Goal: Information Seeking & Learning: Learn about a topic

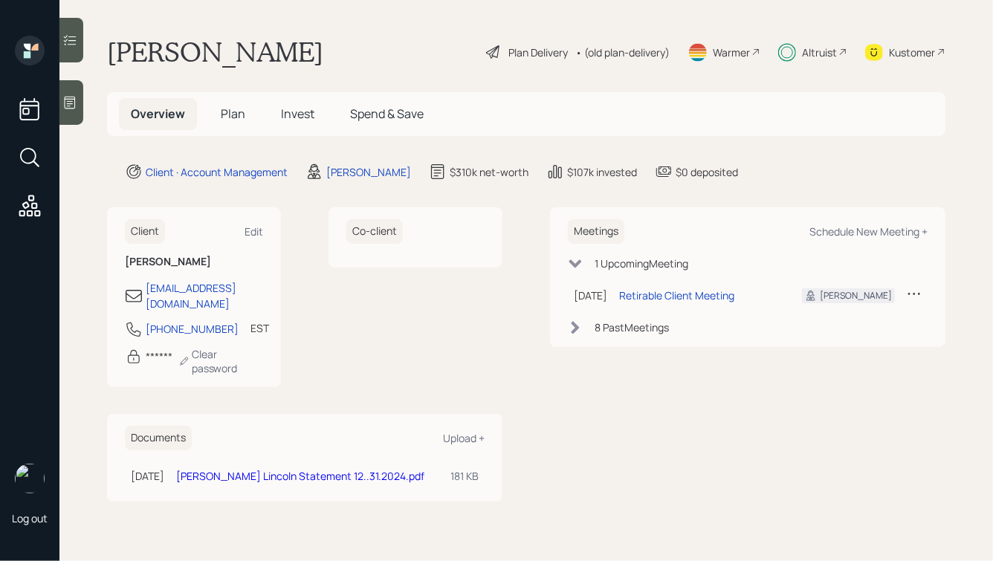
click at [299, 117] on span "Invest" at bounding box center [297, 114] width 33 height 16
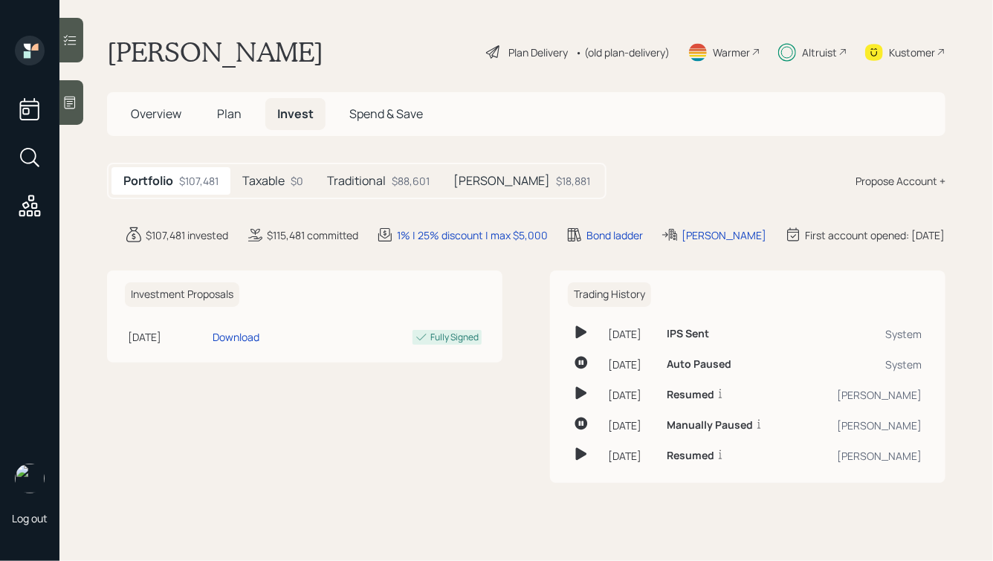
click at [240, 114] on span "Plan" at bounding box center [229, 114] width 25 height 16
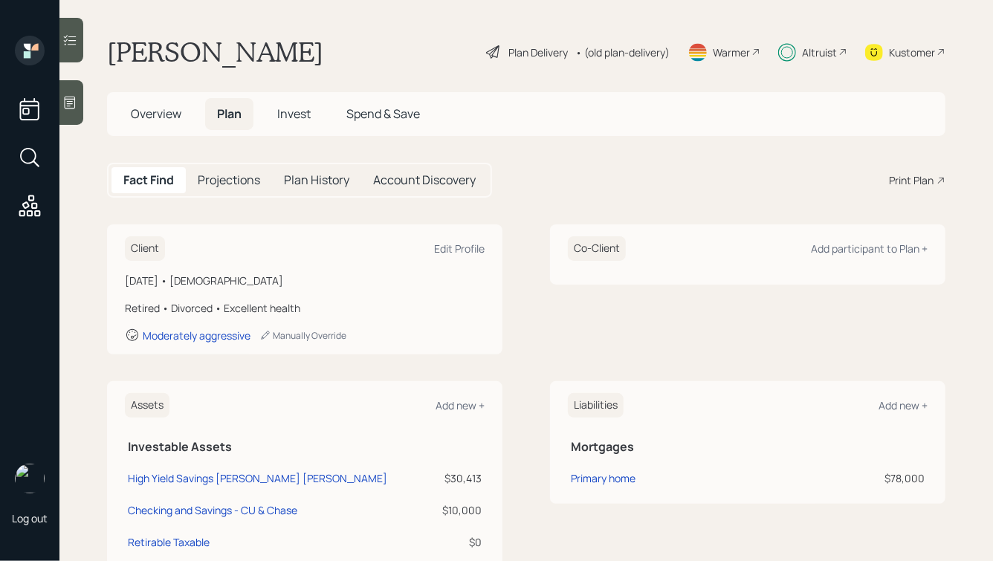
click at [291, 106] on span "Invest" at bounding box center [293, 114] width 33 height 16
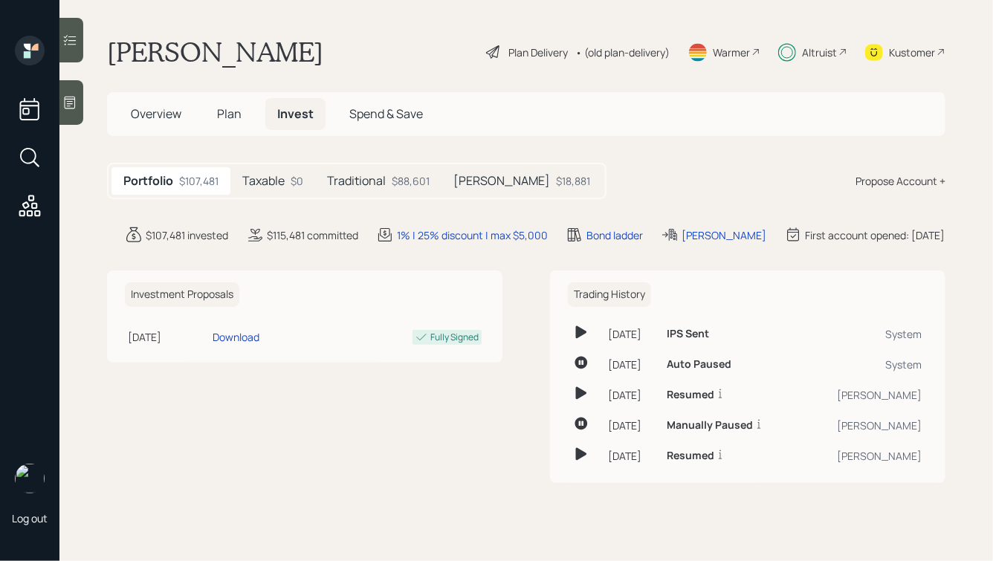
click at [268, 178] on h5 "Taxable" at bounding box center [263, 181] width 42 height 14
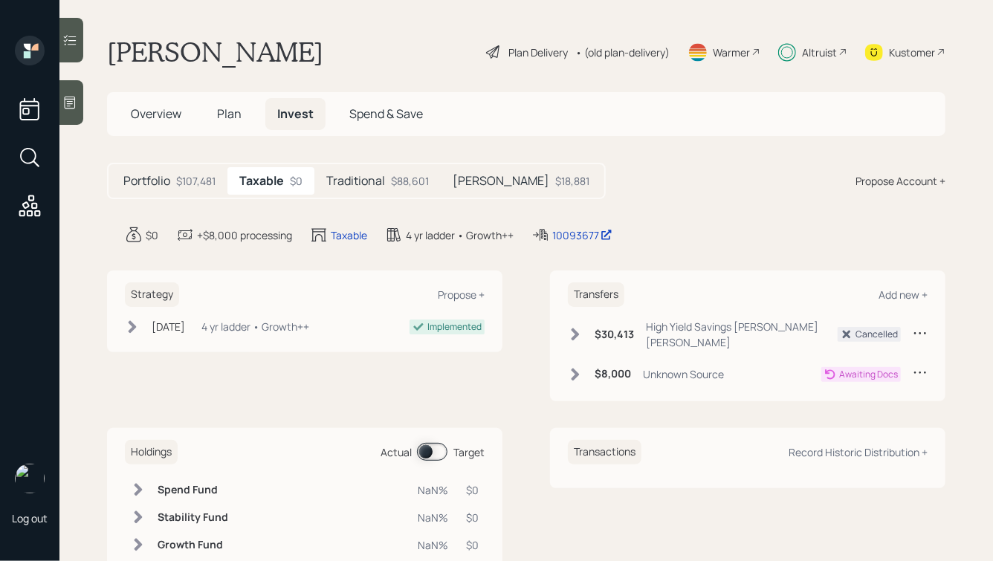
click at [364, 185] on h5 "Traditional" at bounding box center [355, 181] width 59 height 14
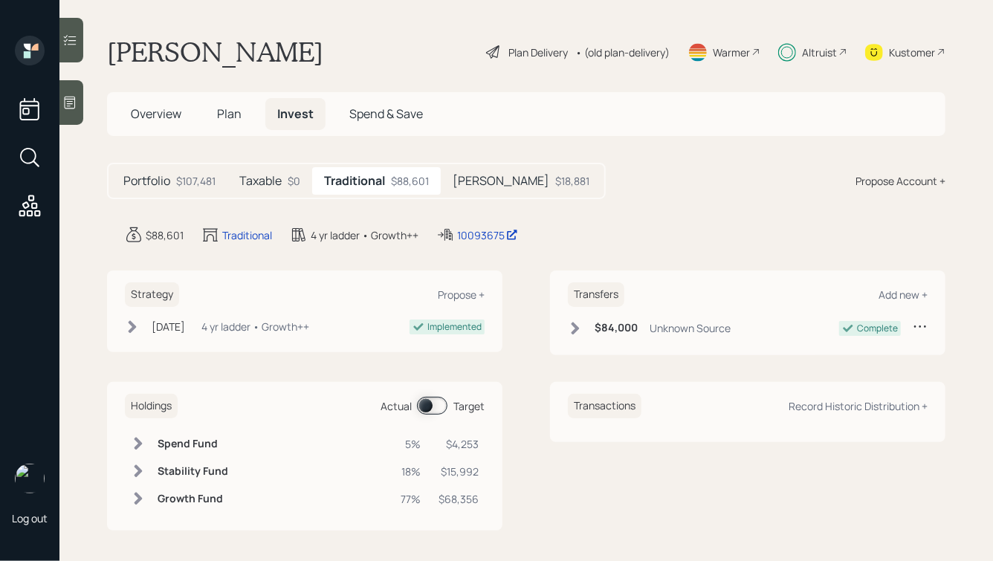
click at [465, 181] on h5 "[PERSON_NAME]" at bounding box center [501, 181] width 97 height 14
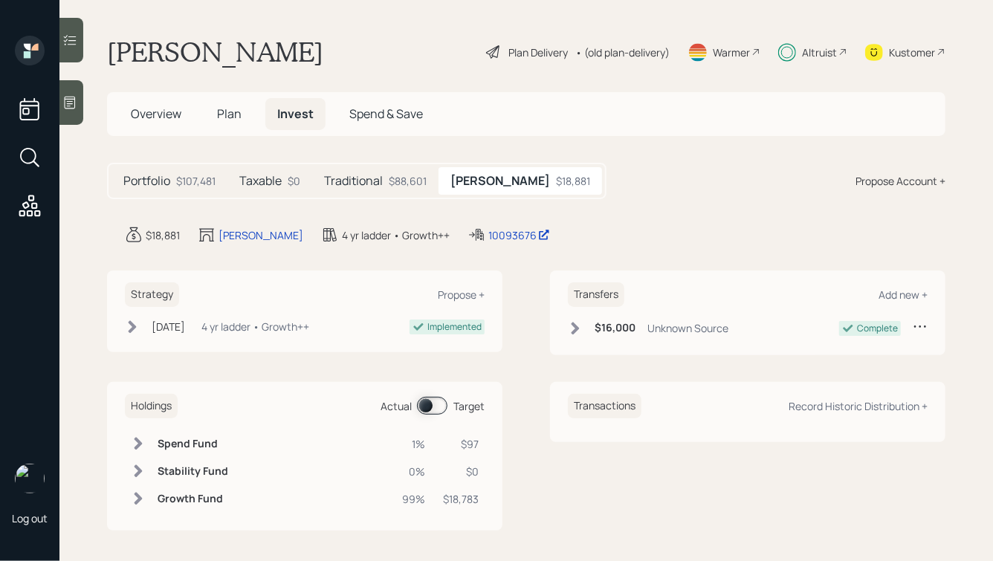
click at [821, 58] on div "Altruist" at bounding box center [819, 53] width 35 height 16
click at [175, 169] on div "Portfolio $107,481" at bounding box center [169, 181] width 116 height 28
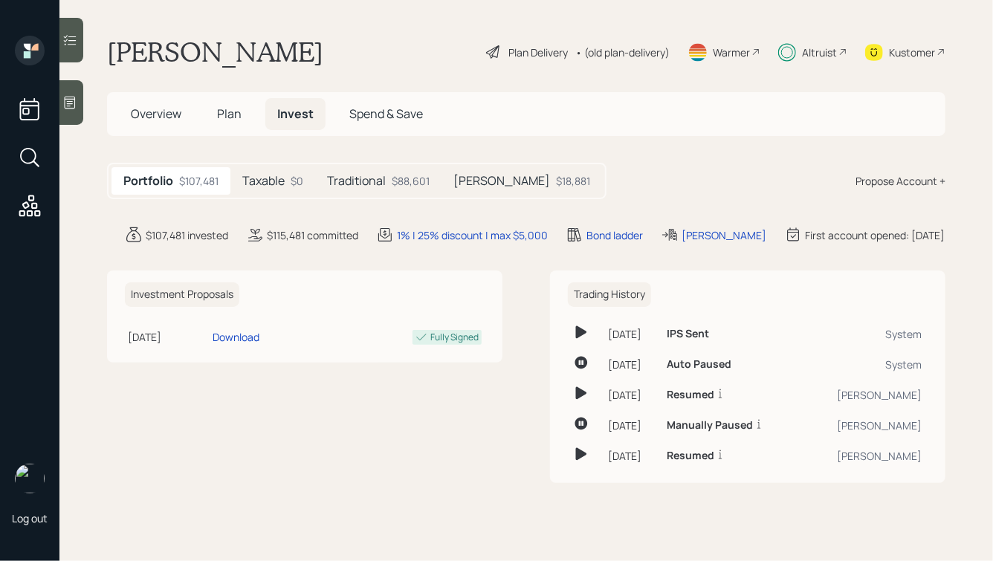
click at [224, 109] on span "Plan" at bounding box center [229, 114] width 25 height 16
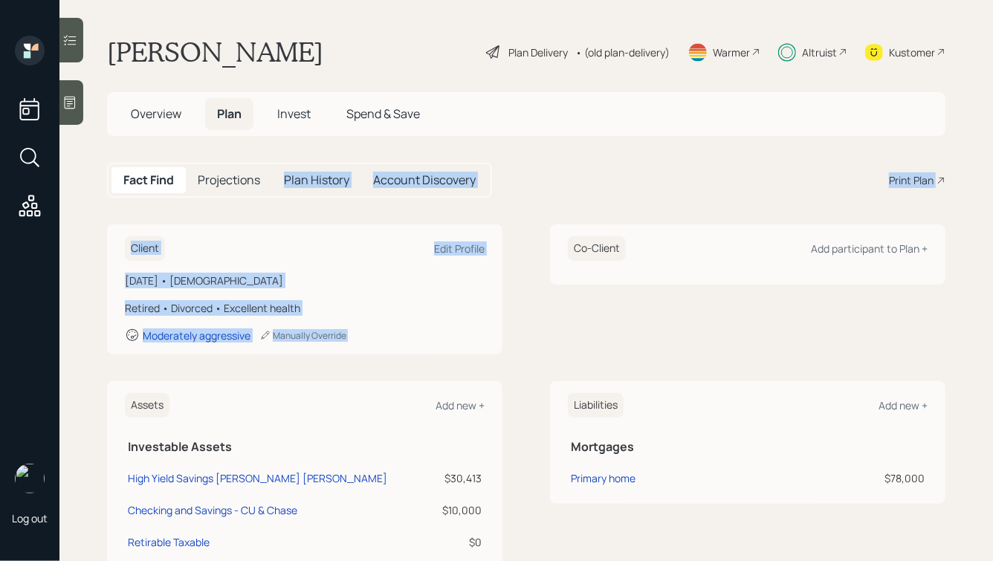
drag, startPoint x: 556, startPoint y: 223, endPoint x: 205, endPoint y: 128, distance: 363.5
click at [212, 131] on main "[PERSON_NAME] Plan Delivery • (old plan-delivery) Warmer Altruist Kustomer Over…" at bounding box center [526, 280] width 934 height 561
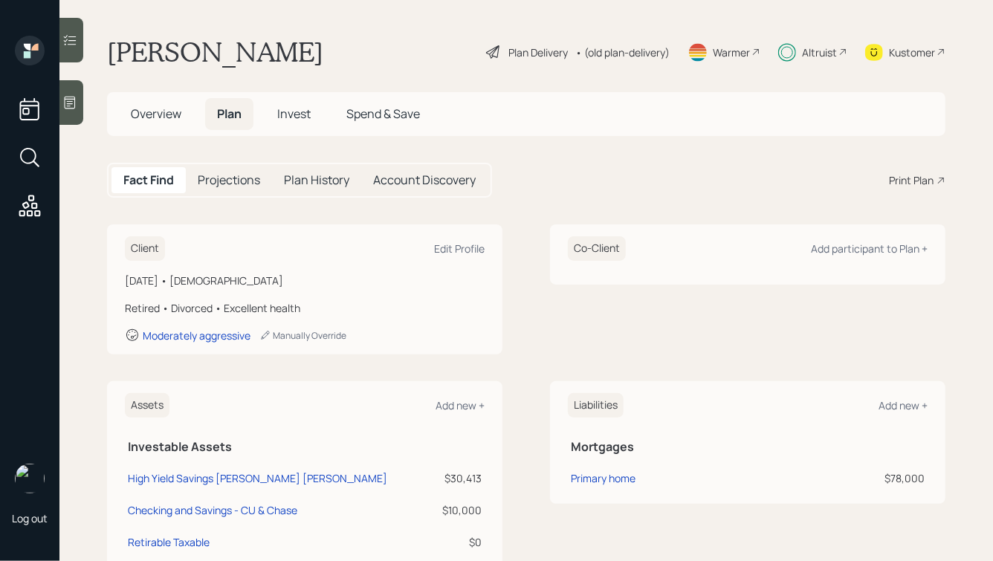
click at [141, 48] on h1 "[PERSON_NAME]" at bounding box center [215, 52] width 216 height 33
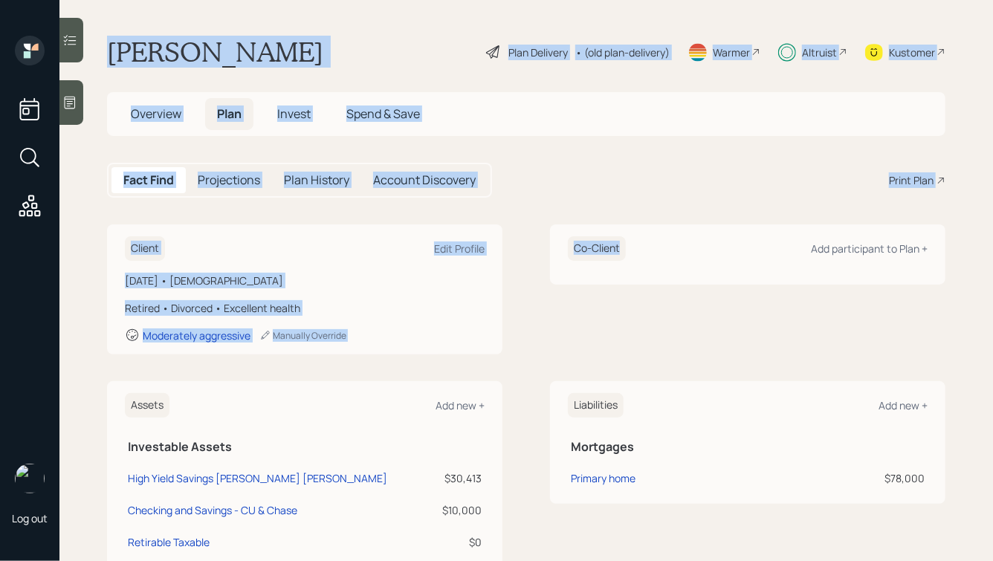
drag, startPoint x: 114, startPoint y: 51, endPoint x: 663, endPoint y: 343, distance: 621.8
click at [663, 343] on main "[PERSON_NAME] Plan Delivery • (old plan-delivery) Warmer Altruist Kustomer Over…" at bounding box center [526, 280] width 934 height 561
click at [663, 343] on div "Co-Client Add participant to Plan +" at bounding box center [747, 289] width 395 height 130
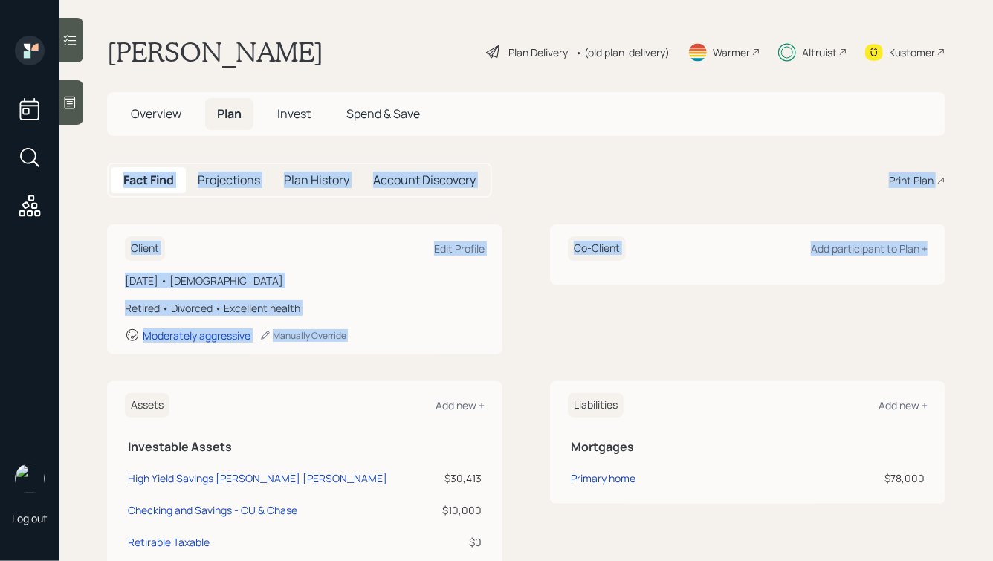
drag, startPoint x: 937, startPoint y: 334, endPoint x: 415, endPoint y: 90, distance: 576.3
click at [415, 91] on main "[PERSON_NAME] Plan Delivery • (old plan-delivery) Warmer Altruist Kustomer Over…" at bounding box center [526, 280] width 934 height 561
click at [415, 90] on main "[PERSON_NAME] Plan Delivery • (old plan-delivery) Warmer Altruist Kustomer Over…" at bounding box center [526, 280] width 934 height 561
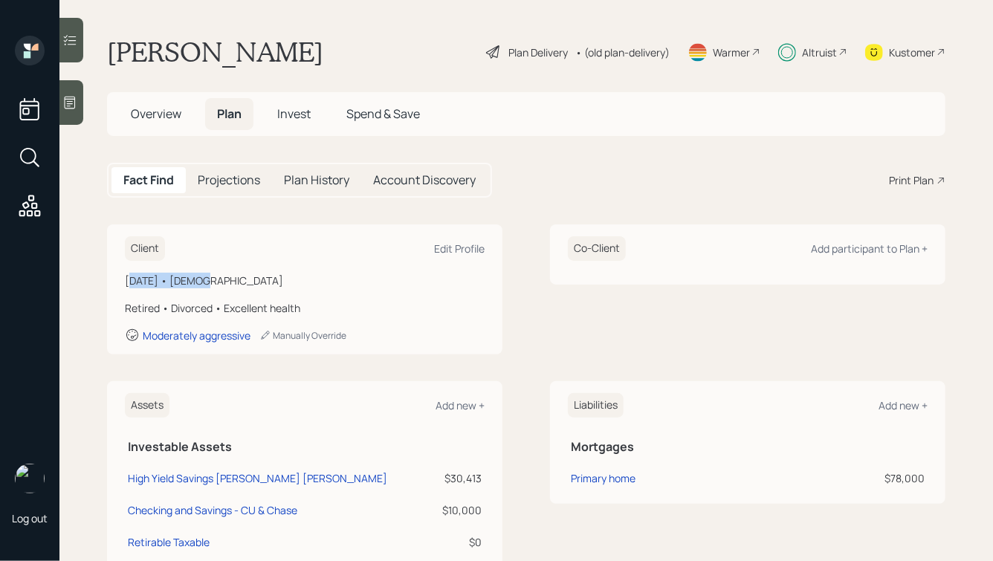
drag, startPoint x: 132, startPoint y: 283, endPoint x: 199, endPoint y: 282, distance: 66.9
click at [199, 282] on div "[DATE] • [DEMOGRAPHIC_DATA]" at bounding box center [305, 281] width 360 height 16
